Goal: Navigation & Orientation: Find specific page/section

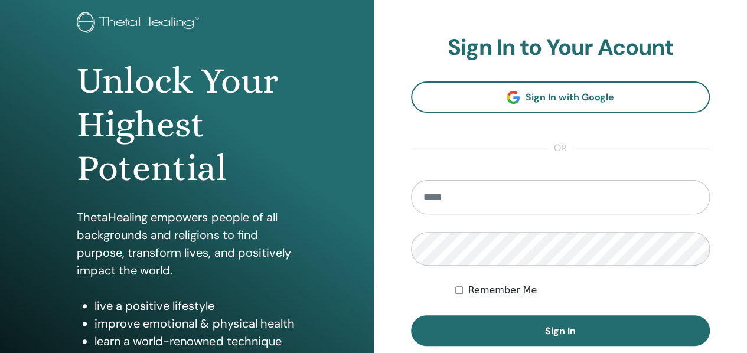
scroll to position [129, 0]
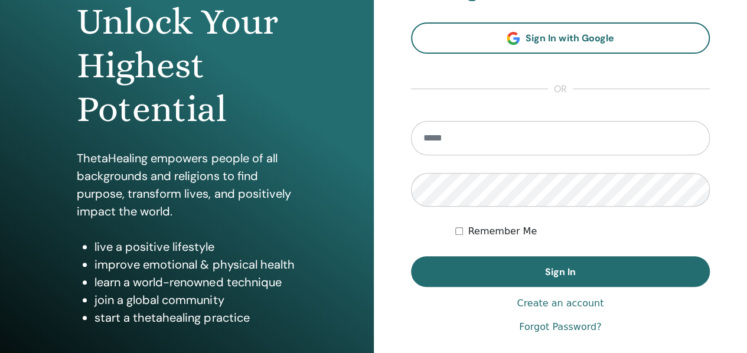
type input "**********"
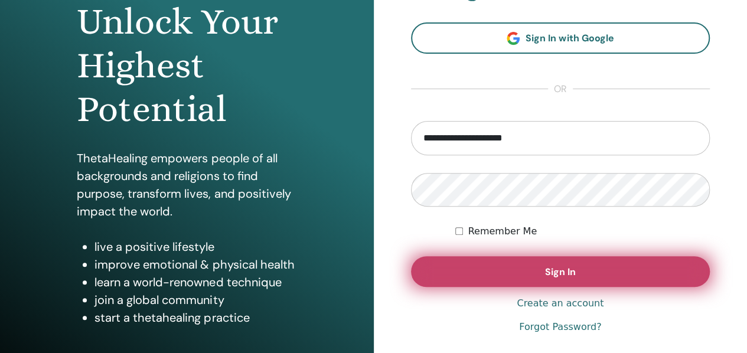
click at [477, 282] on button "Sign In" at bounding box center [560, 271] width 299 height 31
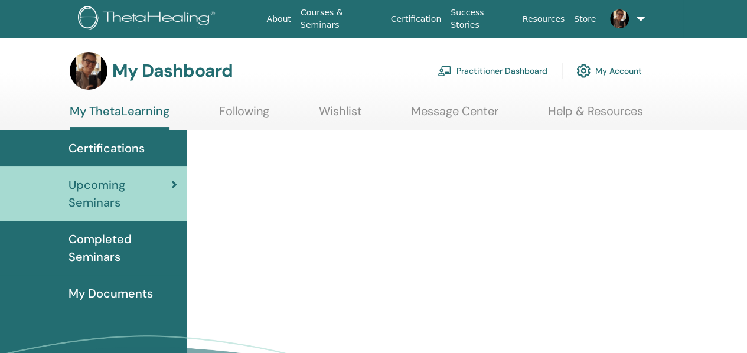
click at [174, 184] on icon at bounding box center [174, 185] width 6 height 12
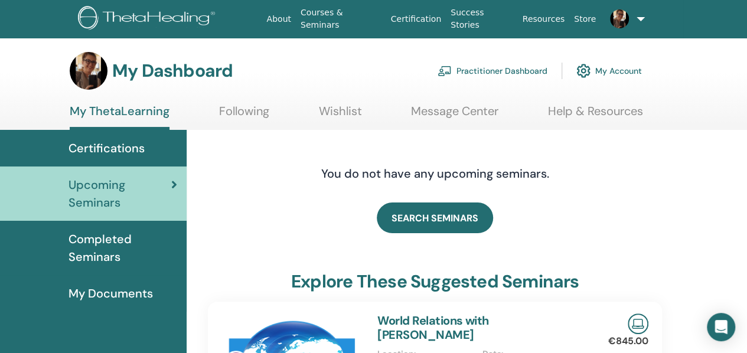
click at [479, 68] on link "Practitioner Dashboard" at bounding box center [492, 71] width 110 height 26
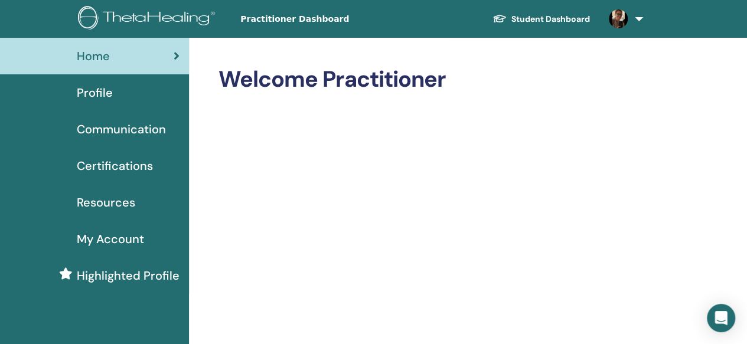
click at [640, 17] on link at bounding box center [623, 19] width 48 height 38
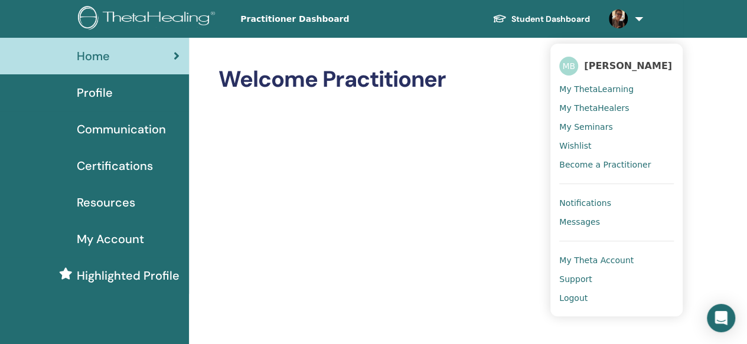
click at [611, 17] on img at bounding box center [618, 18] width 19 height 19
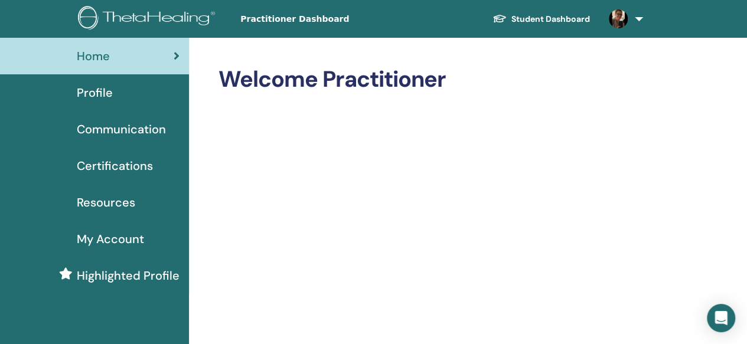
click at [611, 17] on img at bounding box center [618, 18] width 19 height 19
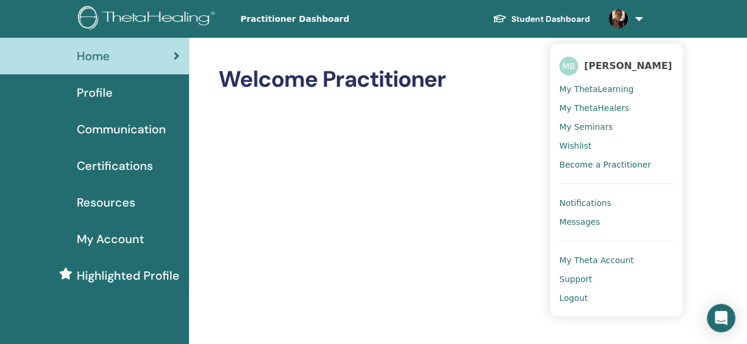
click at [93, 91] on span "Profile" at bounding box center [95, 93] width 36 height 18
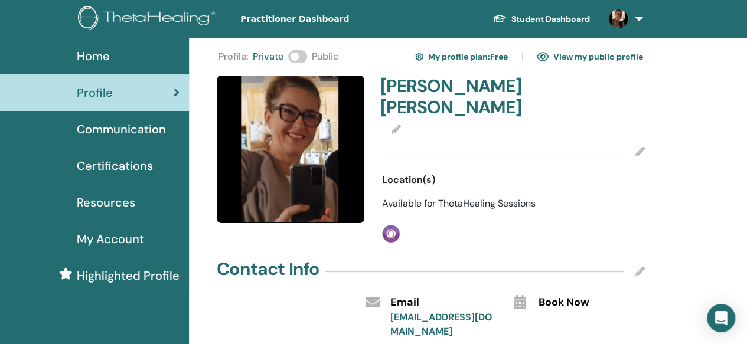
click at [273, 187] on img at bounding box center [291, 150] width 148 height 148
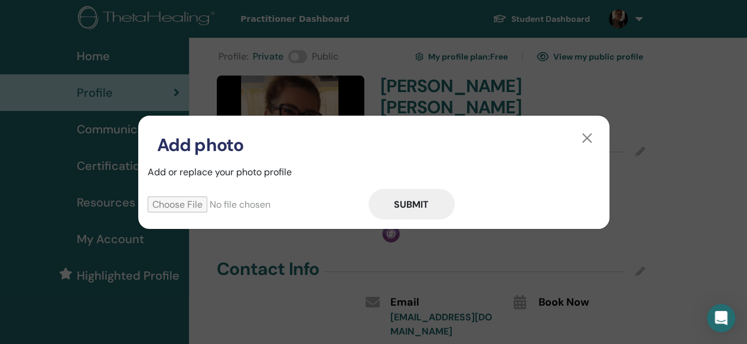
click at [162, 202] on input "file" at bounding box center [258, 205] width 221 height 16
type input "**********"
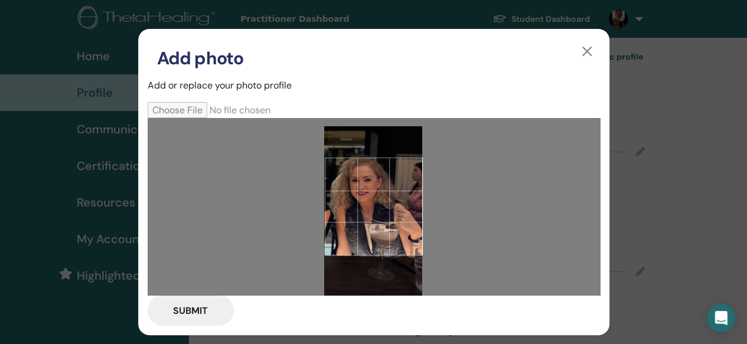
drag, startPoint x: 398, startPoint y: 269, endPoint x: 398, endPoint y: 277, distance: 8.3
click at [398, 277] on img at bounding box center [373, 214] width 98 height 177
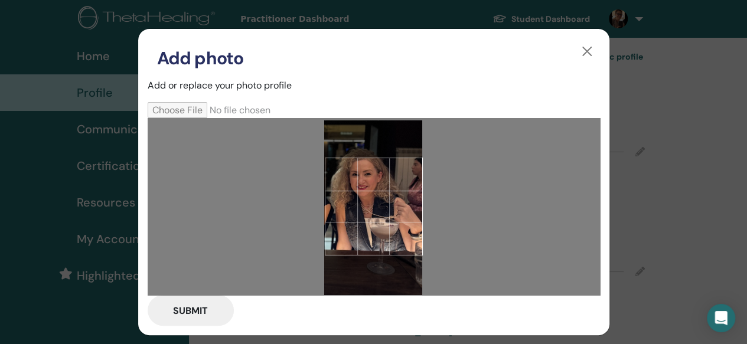
drag, startPoint x: 398, startPoint y: 277, endPoint x: 395, endPoint y: 271, distance: 6.4
click at [395, 271] on img at bounding box center [373, 208] width 98 height 177
click at [187, 310] on button "Submit" at bounding box center [191, 310] width 86 height 31
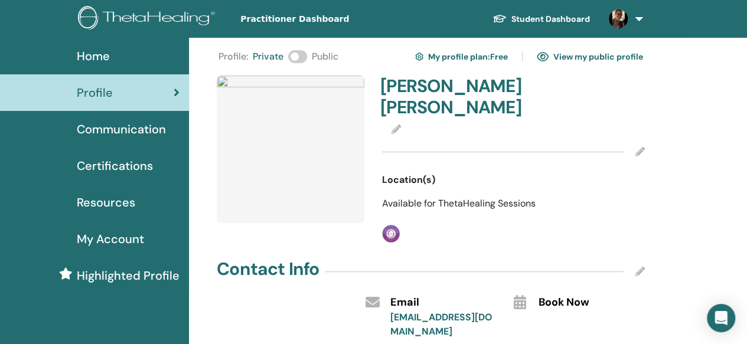
click at [297, 192] on img at bounding box center [291, 150] width 148 height 148
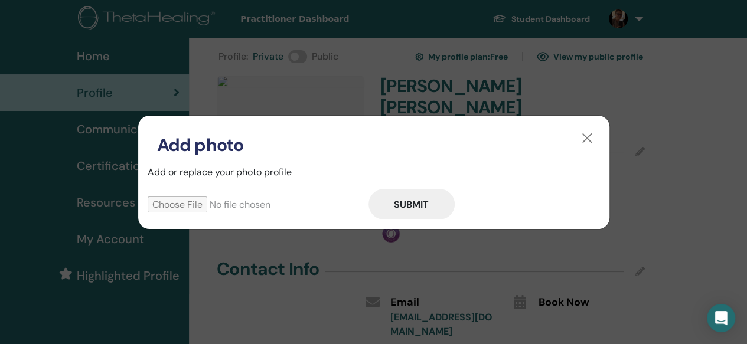
click at [297, 192] on form "Submit" at bounding box center [374, 204] width 452 height 31
click at [184, 199] on input "file" at bounding box center [258, 205] width 221 height 16
type input "**********"
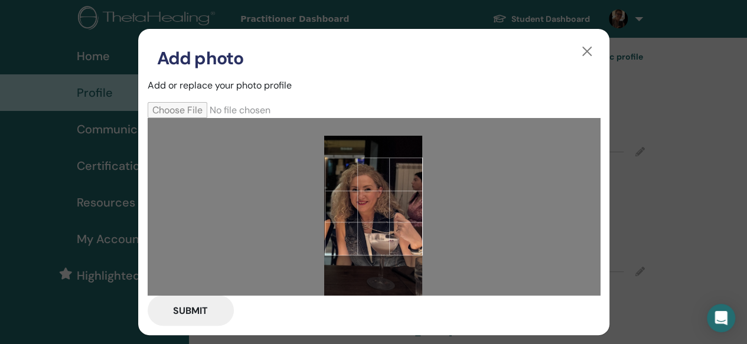
drag, startPoint x: 380, startPoint y: 219, endPoint x: 380, endPoint y: 237, distance: 17.7
click at [380, 237] on div at bounding box center [373, 207] width 98 height 98
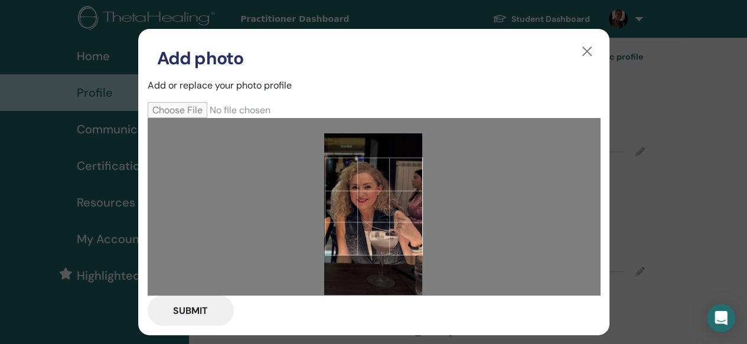
click at [380, 234] on div at bounding box center [373, 207] width 98 height 98
click at [186, 308] on button "Submit" at bounding box center [191, 310] width 86 height 31
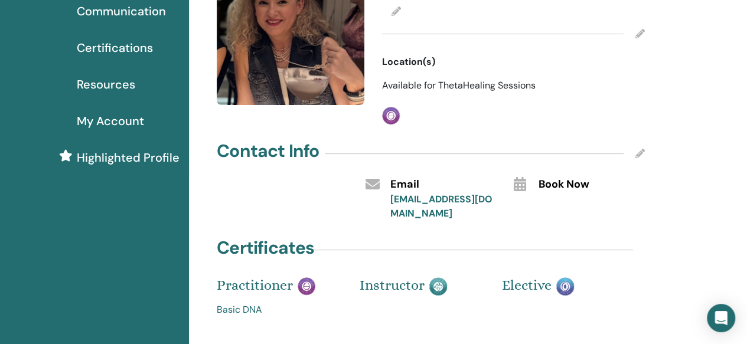
scroll to position [177, 0]
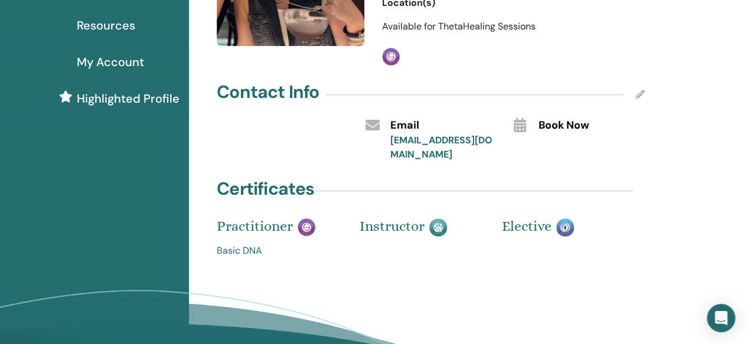
click at [562, 218] on img at bounding box center [565, 227] width 18 height 18
click at [566, 118] on span "Book Now" at bounding box center [563, 125] width 51 height 15
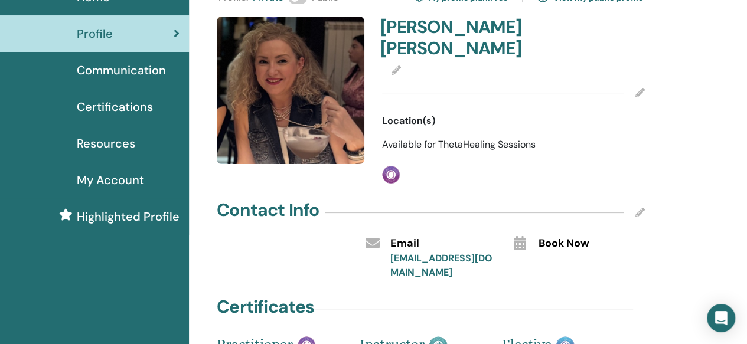
click at [81, 63] on span "Communication" at bounding box center [121, 70] width 89 height 18
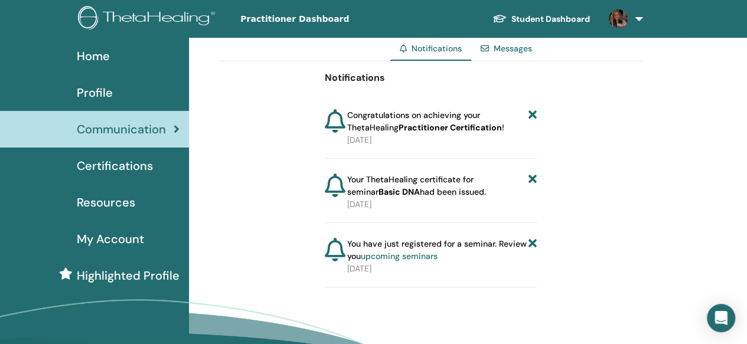
click at [511, 51] on link "Messages" at bounding box center [512, 48] width 38 height 11
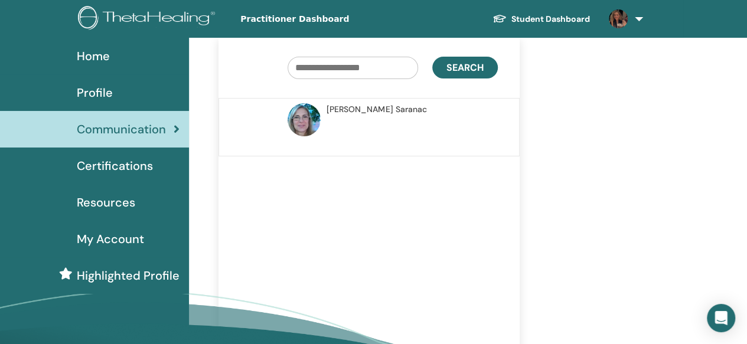
click at [122, 162] on span "Certifications" at bounding box center [115, 166] width 76 height 18
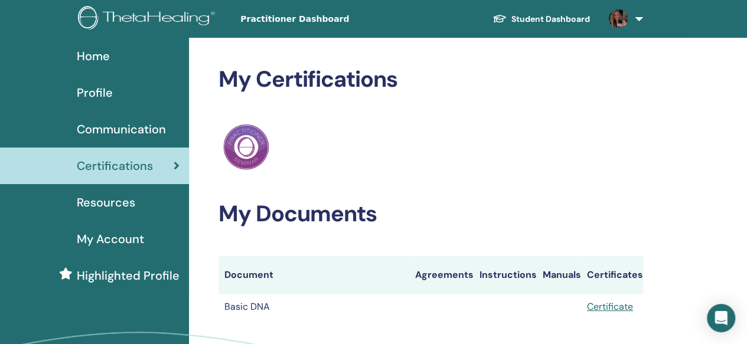
scroll to position [59, 0]
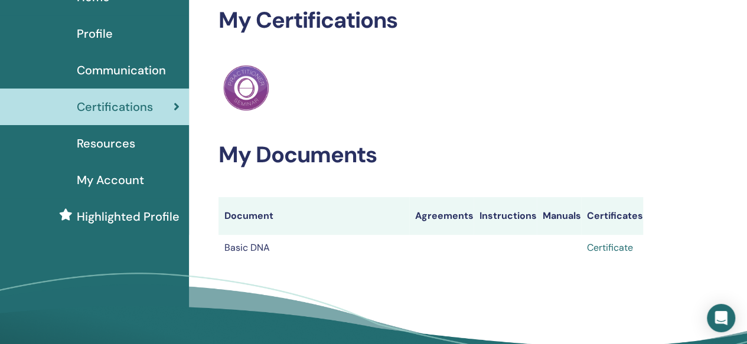
click at [600, 243] on link "Certificate" at bounding box center [610, 247] width 46 height 12
click at [591, 152] on h2 "My Documents" at bounding box center [430, 155] width 424 height 27
click at [126, 139] on span "Resources" at bounding box center [106, 144] width 58 height 18
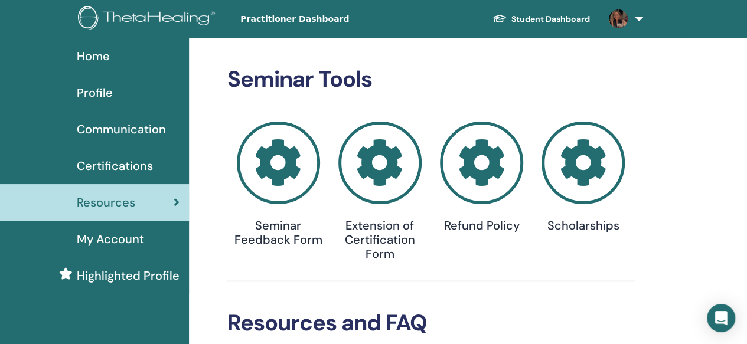
click at [513, 12] on link "Student Dashboard" at bounding box center [541, 19] width 116 height 22
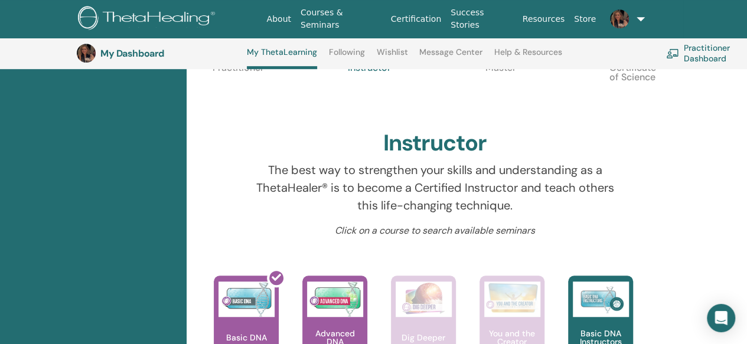
scroll to position [444, 0]
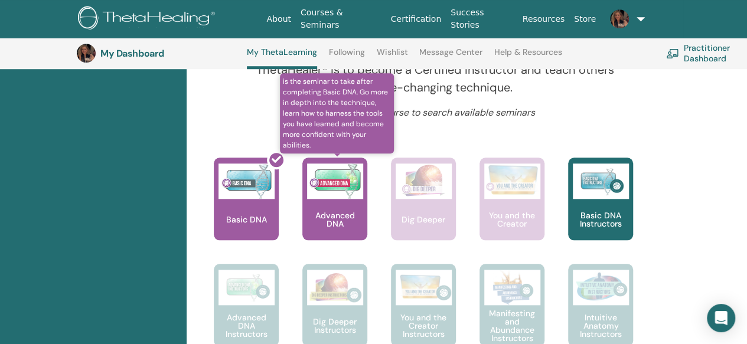
click at [323, 220] on p "Advanced DNA" at bounding box center [334, 219] width 65 height 17
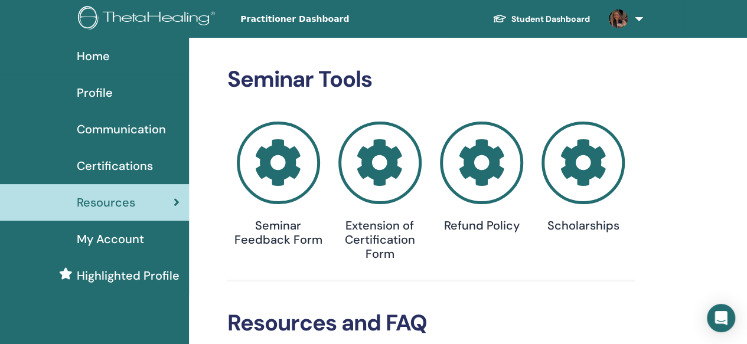
click at [126, 162] on span "Certifications" at bounding box center [115, 166] width 76 height 18
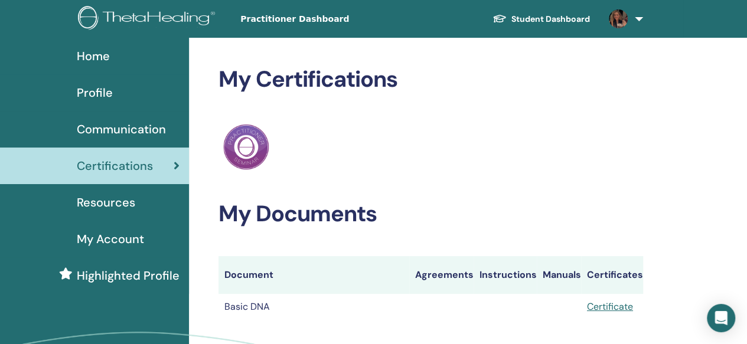
click at [93, 87] on span "Profile" at bounding box center [95, 93] width 36 height 18
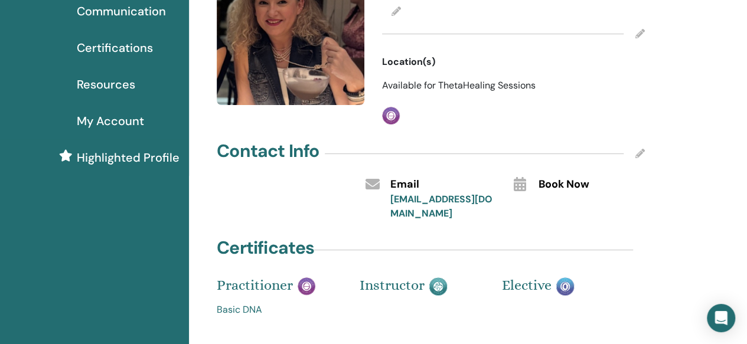
scroll to position [236, 0]
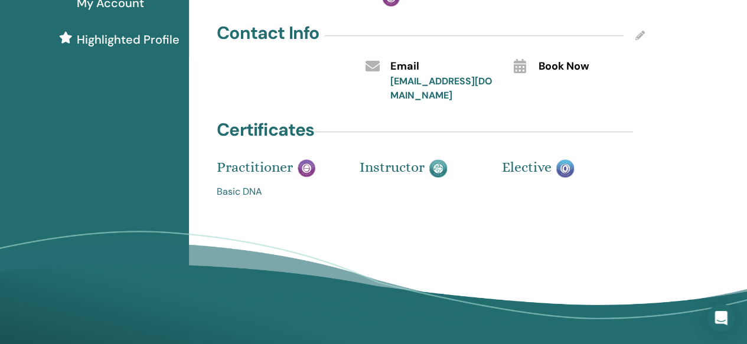
click at [307, 159] on img at bounding box center [306, 168] width 18 height 18
click at [228, 185] on link "Basic DNA" at bounding box center [279, 192] width 125 height 14
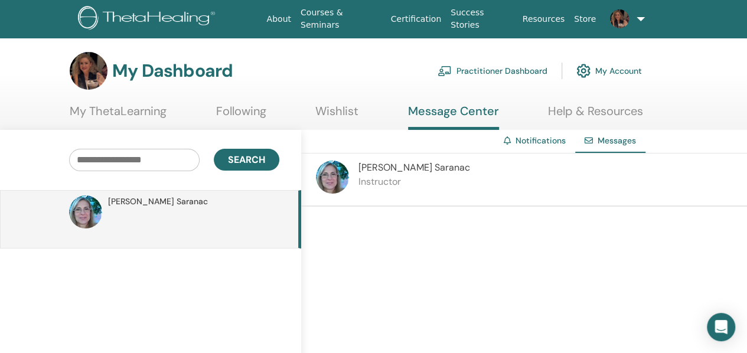
scroll to position [59, 0]
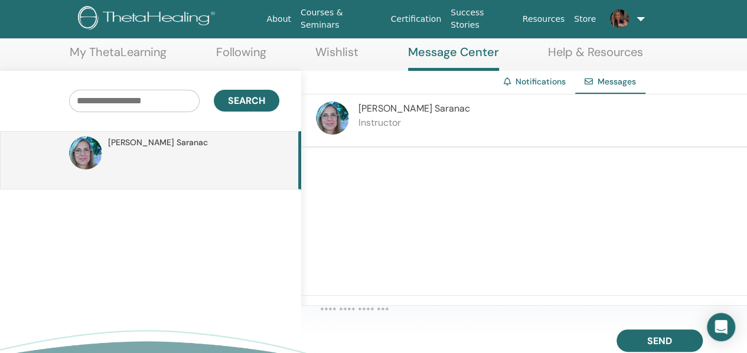
click at [128, 146] on span "Gordana Saranac" at bounding box center [158, 142] width 100 height 12
click at [394, 210] on div at bounding box center [524, 222] width 446 height 148
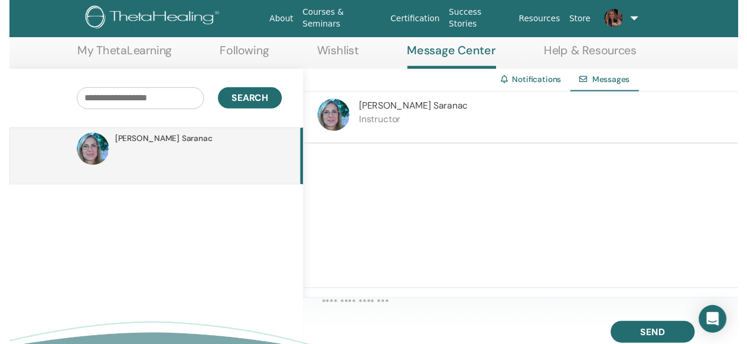
scroll to position [149, 0]
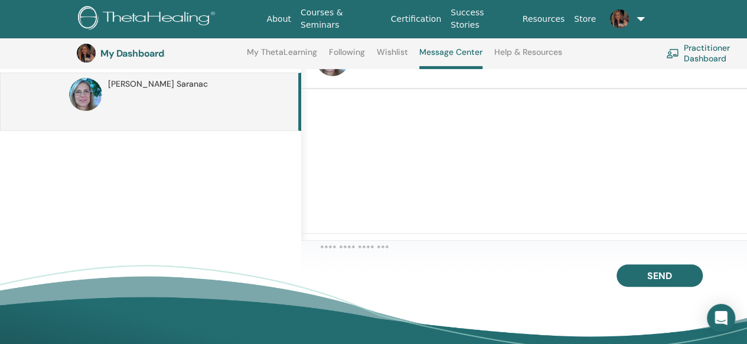
click at [368, 254] on textarea at bounding box center [533, 251] width 427 height 18
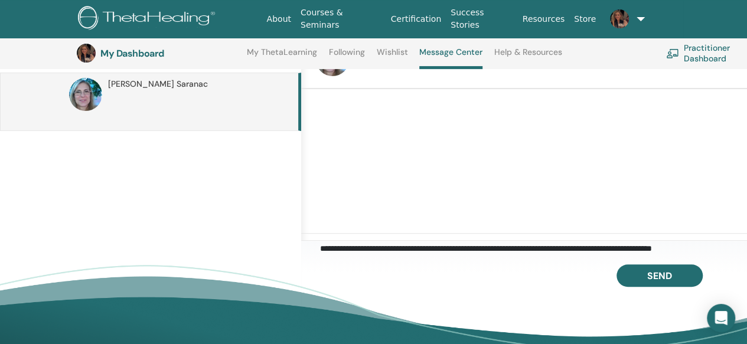
scroll to position [6, 0]
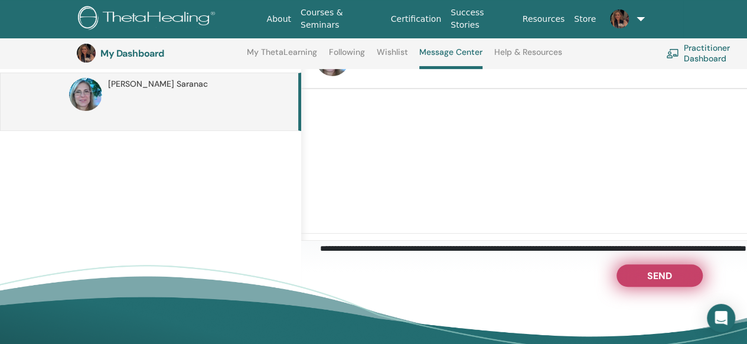
type textarea "**********"
click at [643, 276] on button "Send" at bounding box center [659, 275] width 86 height 22
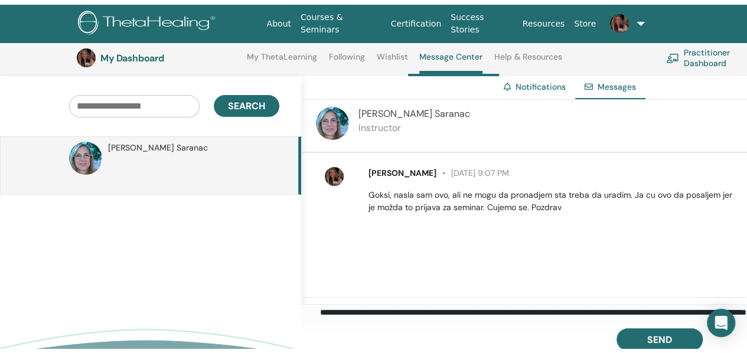
scroll to position [0, 0]
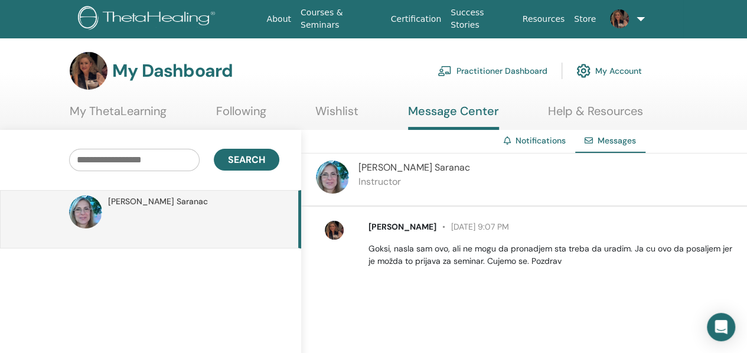
click at [351, 110] on link "Wishlist" at bounding box center [336, 115] width 43 height 23
click at [132, 112] on link "My ThetaLearning" at bounding box center [118, 115] width 97 height 23
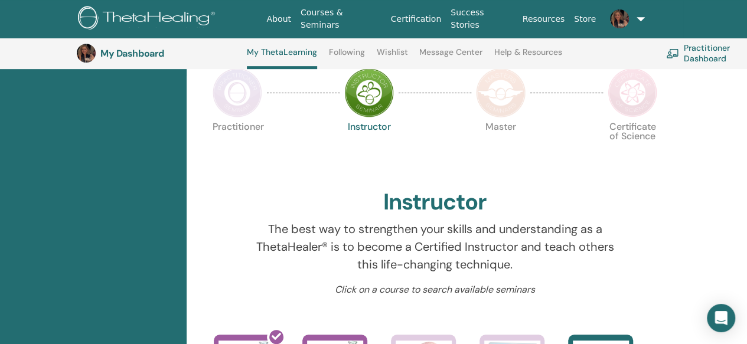
scroll to position [149, 0]
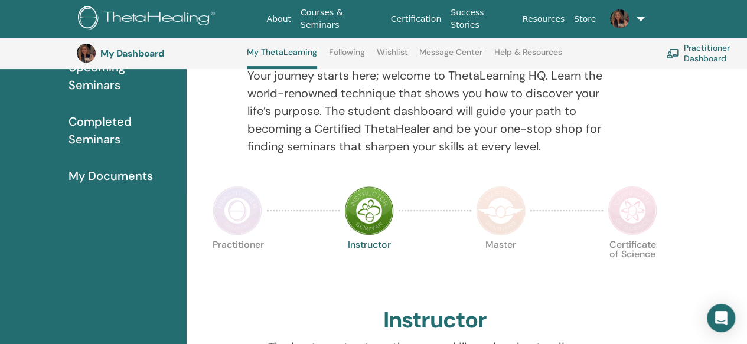
click at [358, 210] on img at bounding box center [369, 211] width 50 height 50
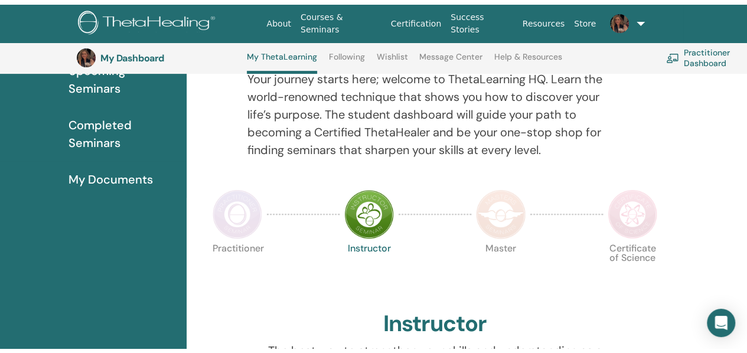
scroll to position [1, 0]
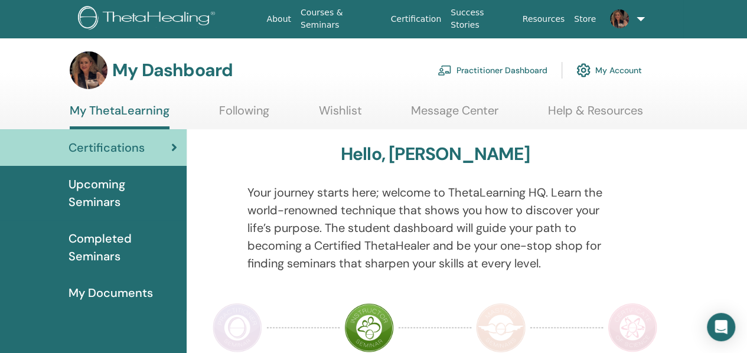
click at [81, 195] on span "Upcoming Seminars" at bounding box center [122, 192] width 109 height 35
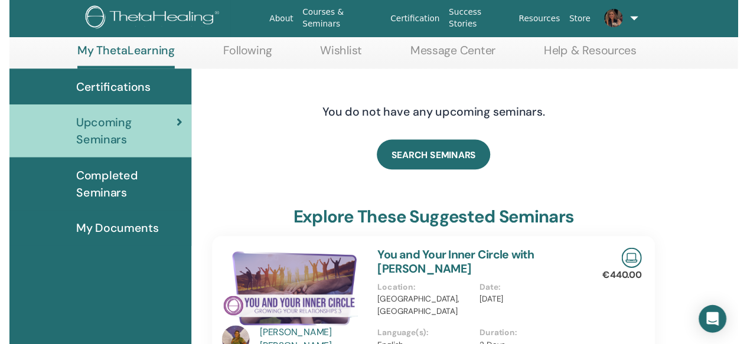
scroll to position [149, 0]
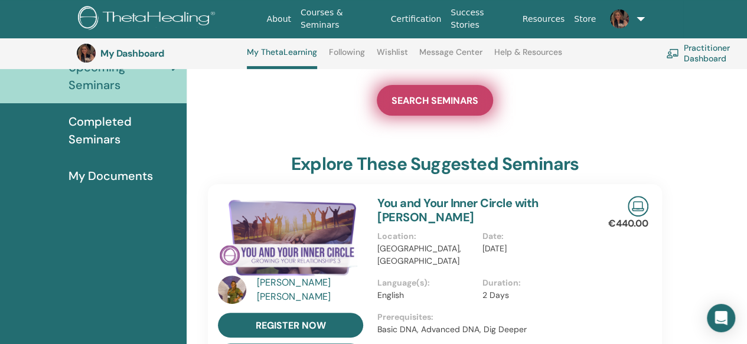
click at [458, 106] on link "SEARCH SEMINARS" at bounding box center [435, 100] width 116 height 31
